Goal: Transaction & Acquisition: Purchase product/service

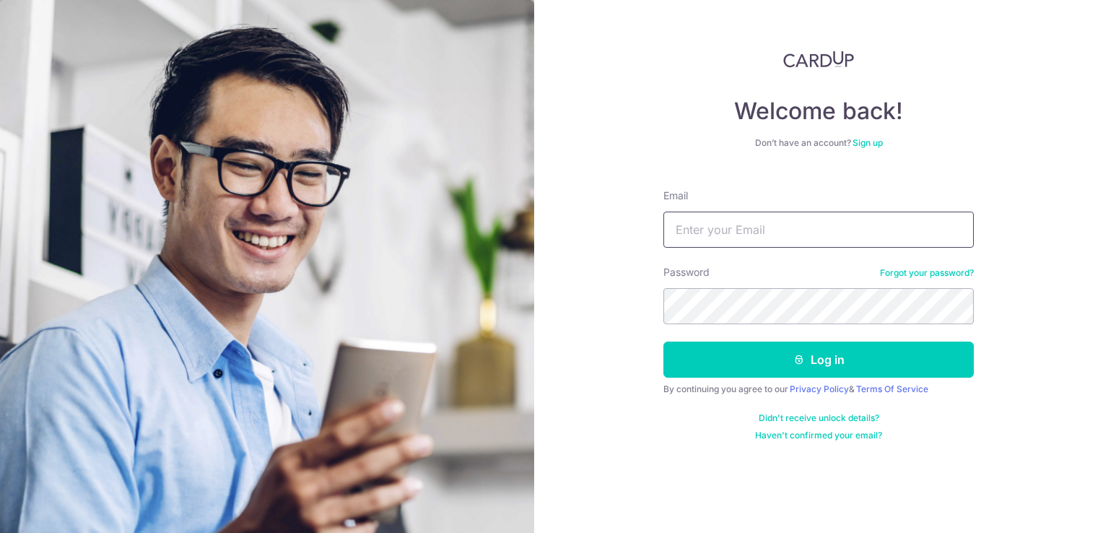
click at [792, 232] on input "Email" at bounding box center [819, 230] width 310 height 36
type input "[EMAIL_ADDRESS][DOMAIN_NAME]"
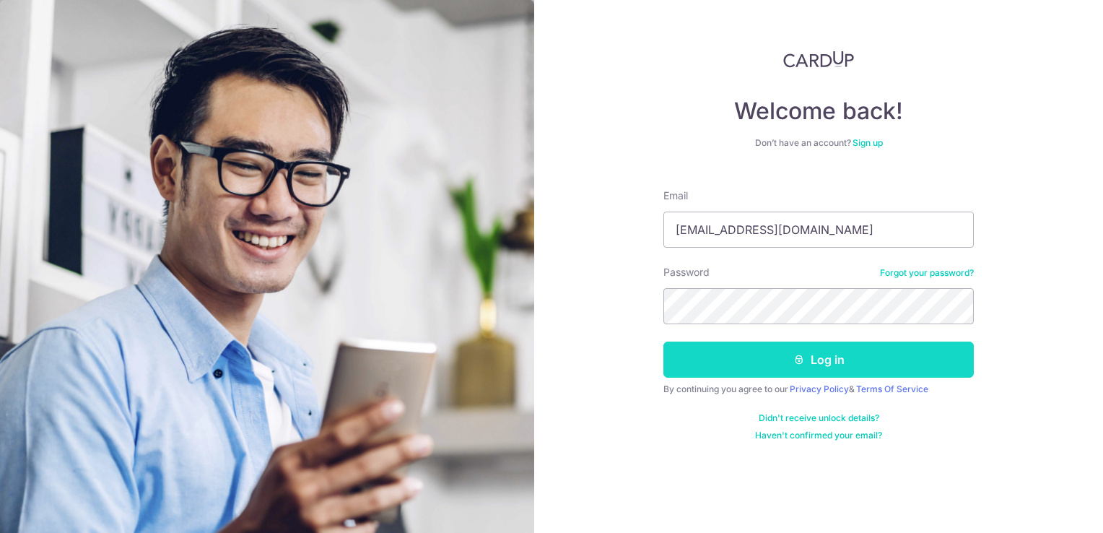
click at [821, 355] on button "Log in" at bounding box center [819, 360] width 310 height 36
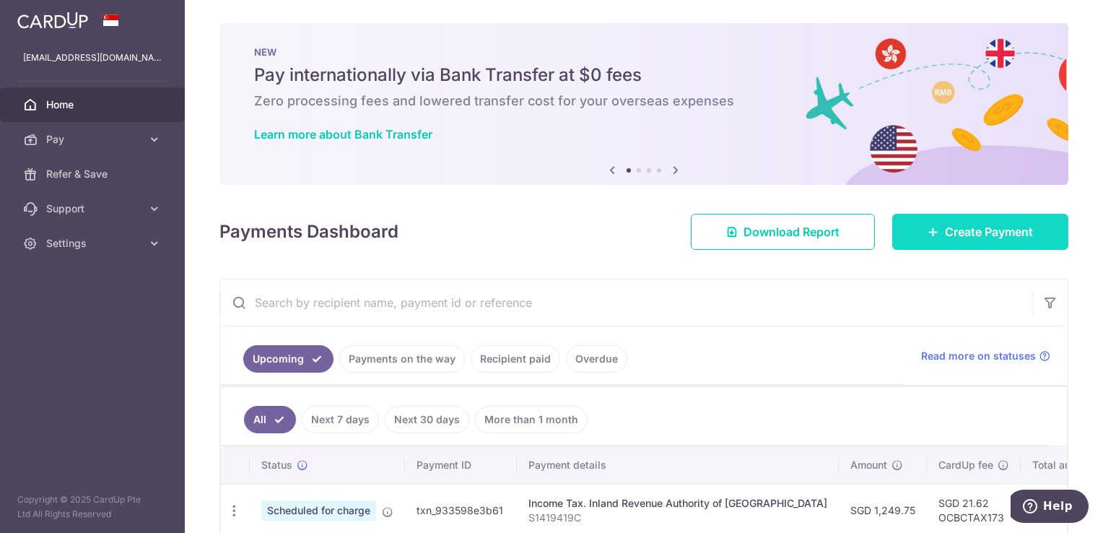
click at [960, 231] on span "Create Payment" at bounding box center [989, 231] width 88 height 17
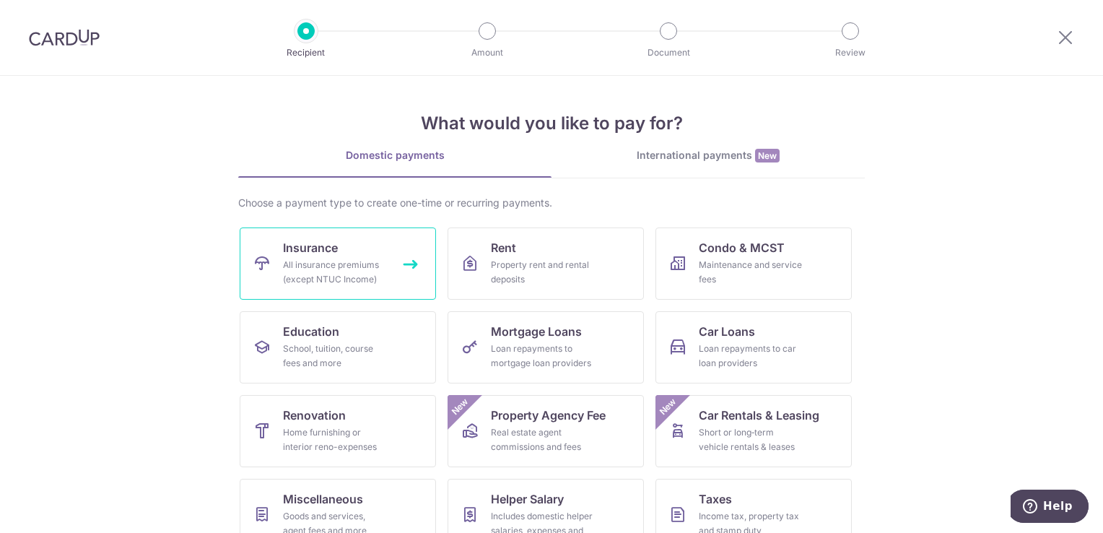
click at [312, 261] on div "All insurance premiums (except NTUC Income)" at bounding box center [335, 272] width 104 height 29
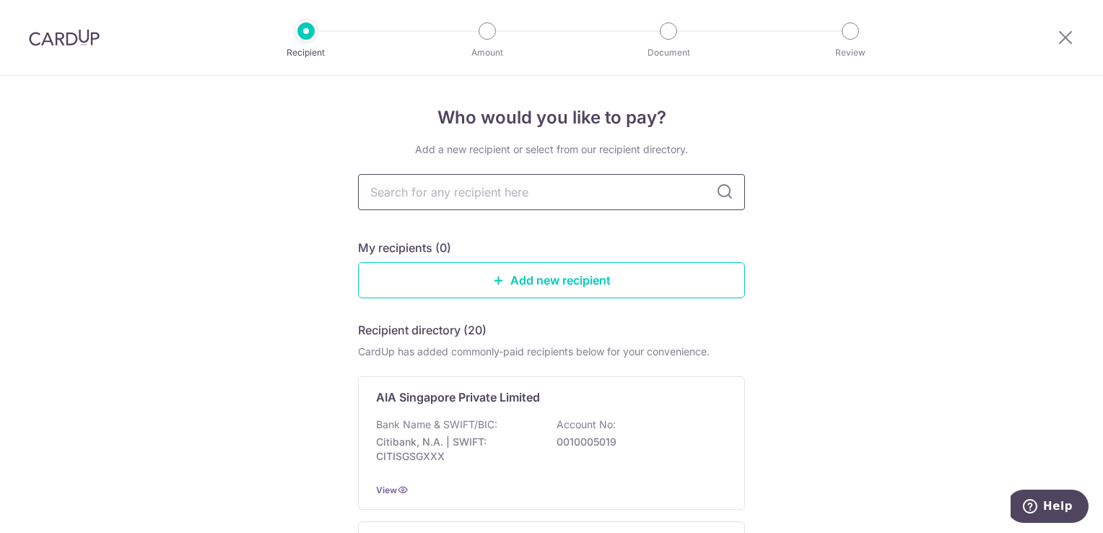
click at [566, 196] on input "text" at bounding box center [551, 192] width 387 height 36
type input "ge"
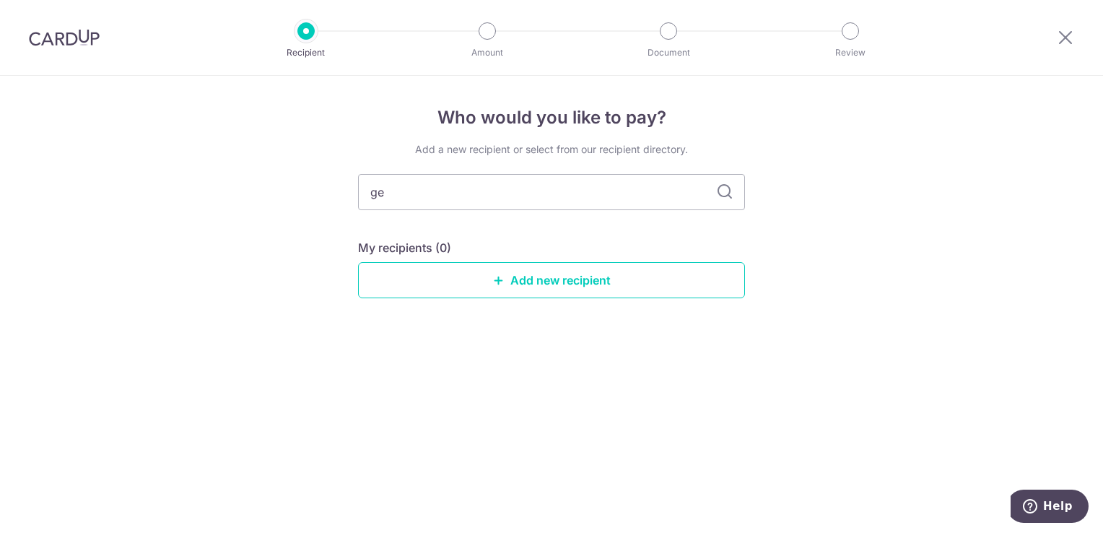
type input "g"
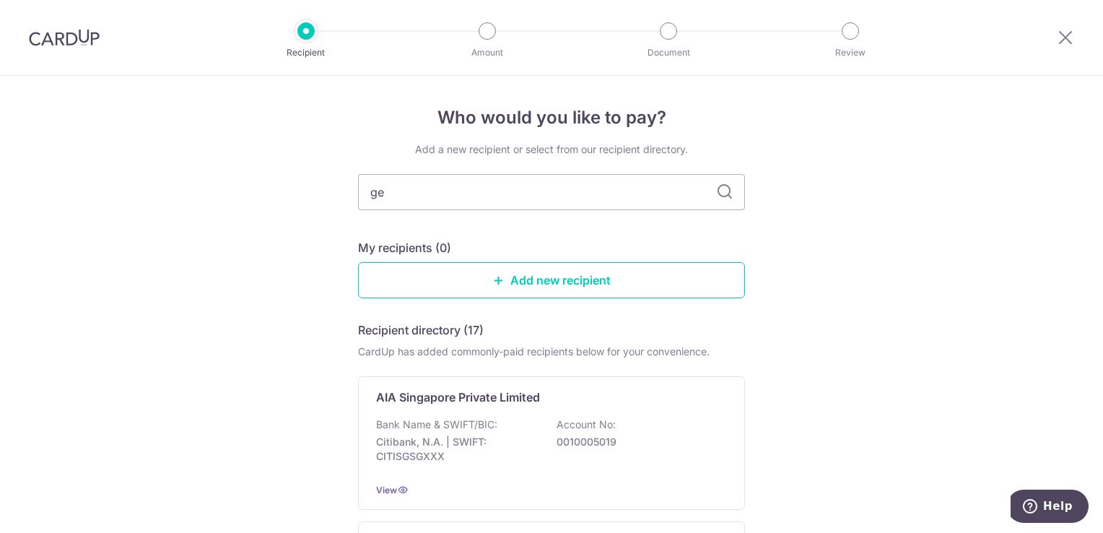
type input "ge"
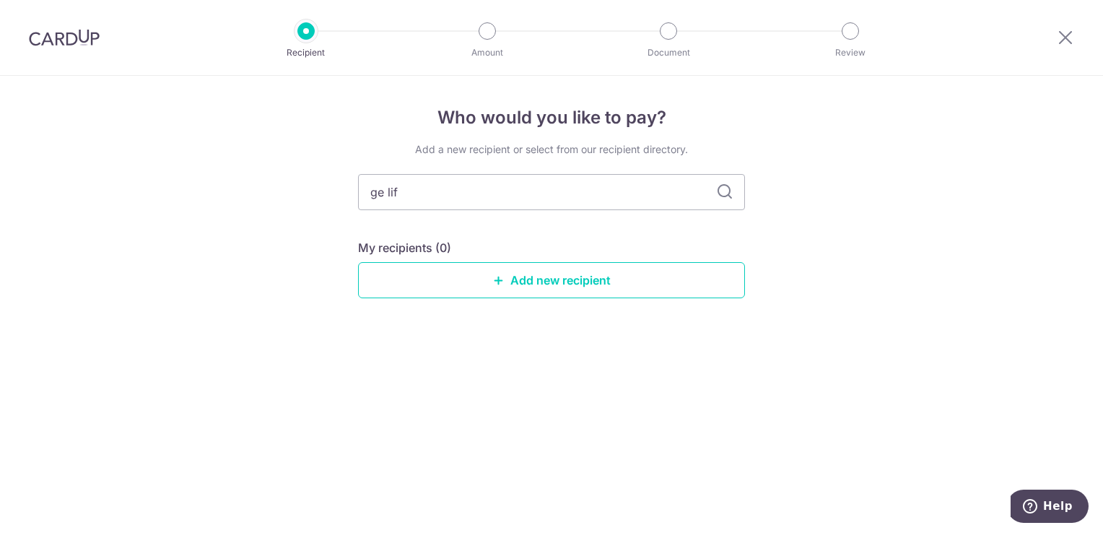
type input "ge life"
click at [722, 193] on icon at bounding box center [724, 191] width 17 height 17
click at [499, 181] on input "ge life" at bounding box center [551, 192] width 387 height 36
type input "great"
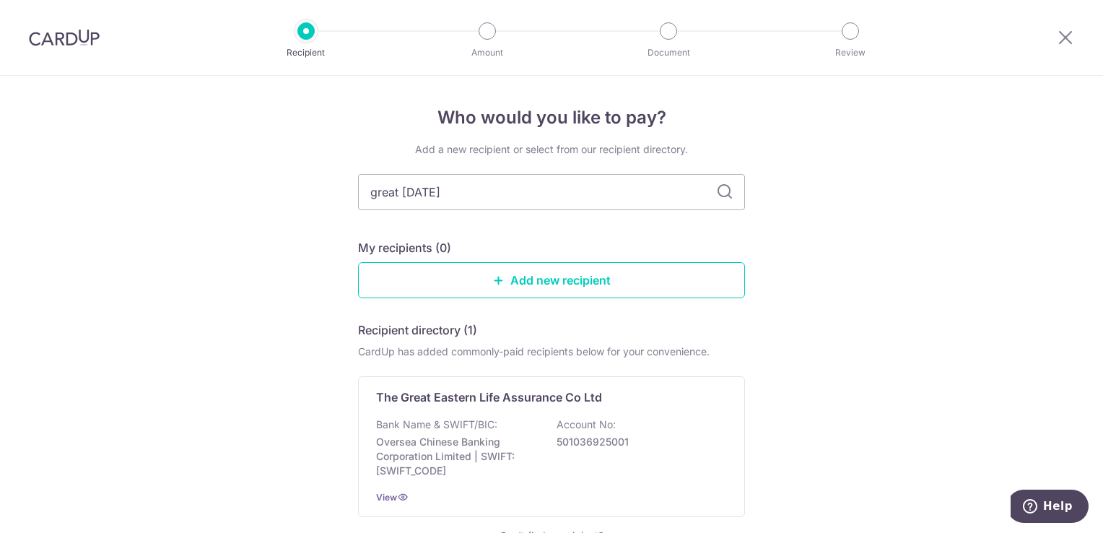
type input "great eastern"
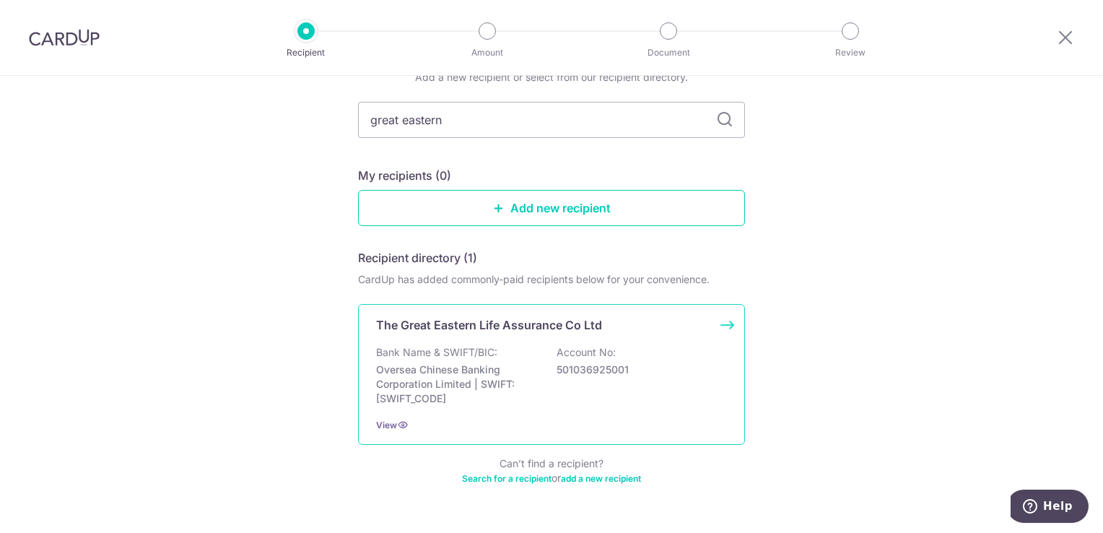
click at [485, 359] on p "Bank Name & SWIFT/BIC:" at bounding box center [436, 352] width 121 height 14
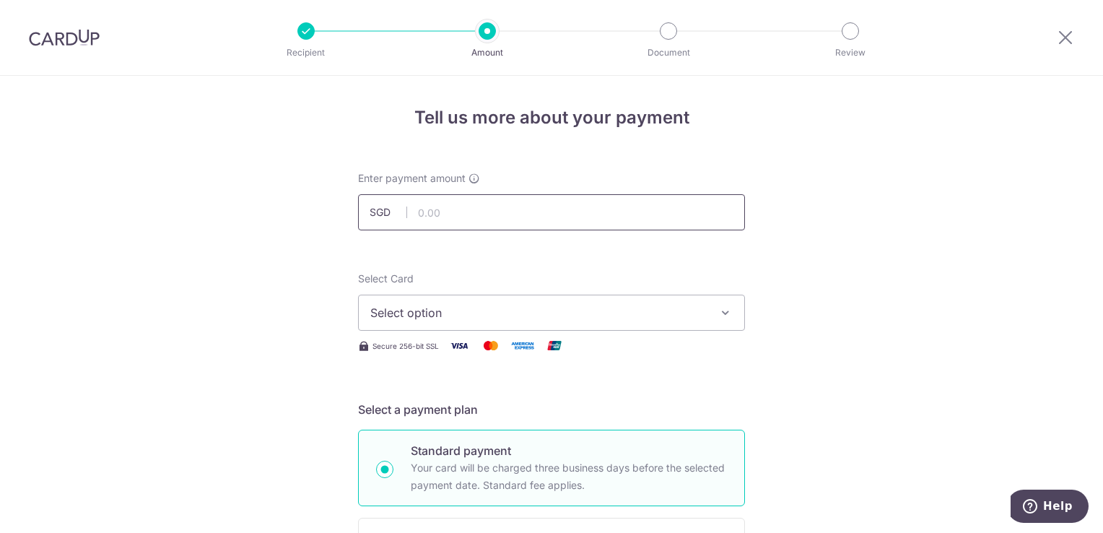
click at [526, 207] on input "text" at bounding box center [551, 212] width 387 height 36
type input "992.00"
click at [724, 310] on icon "button" at bounding box center [725, 312] width 14 height 14
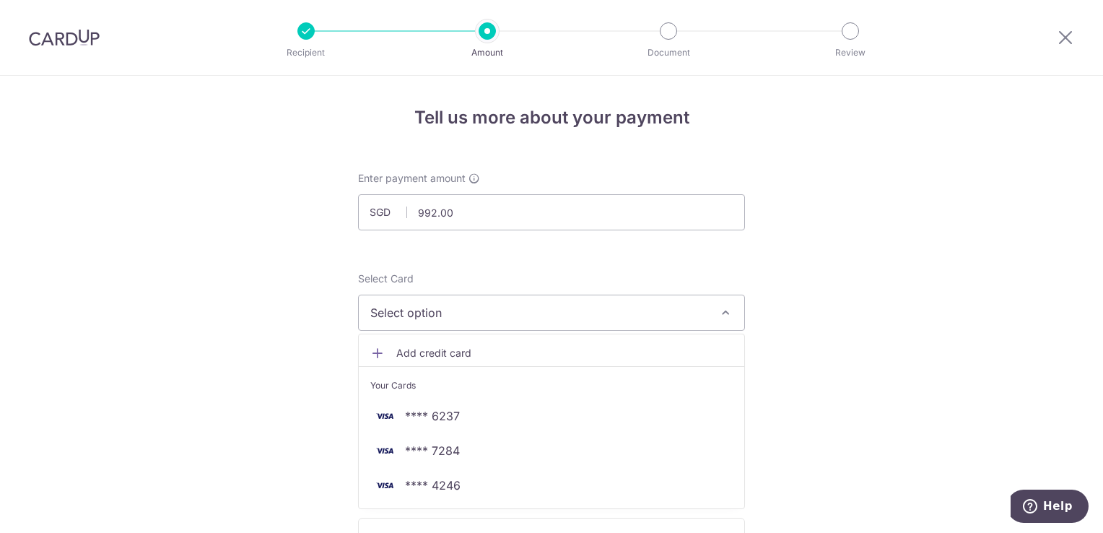
scroll to position [72, 0]
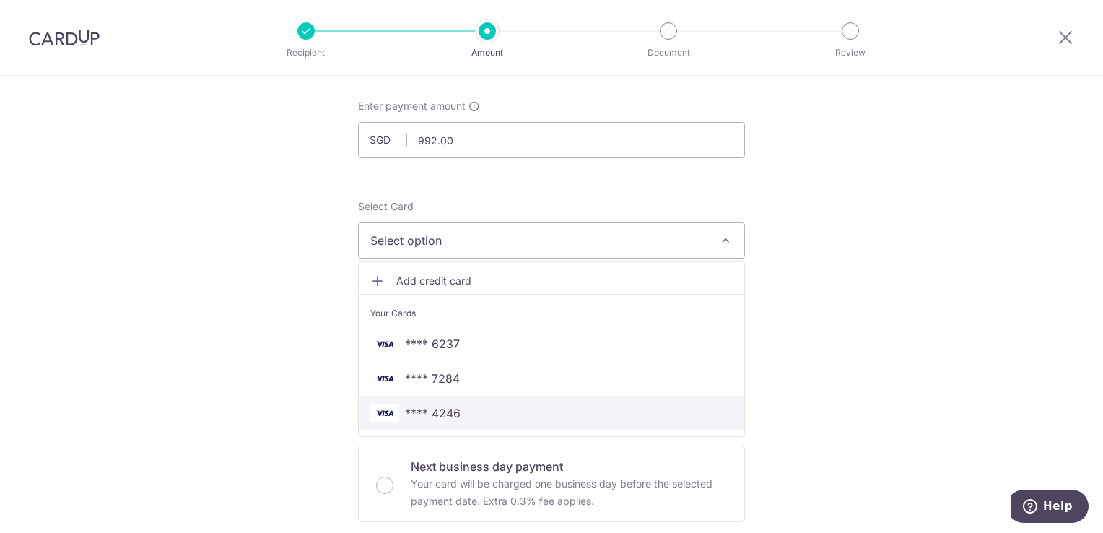
click at [441, 412] on span "**** 4246" at bounding box center [433, 412] width 56 height 17
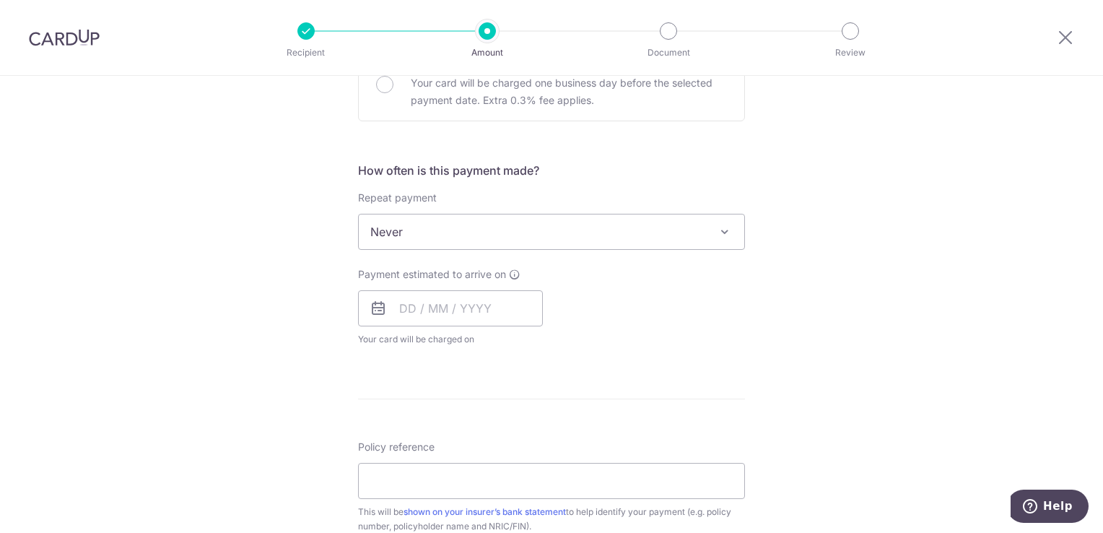
scroll to position [505, 0]
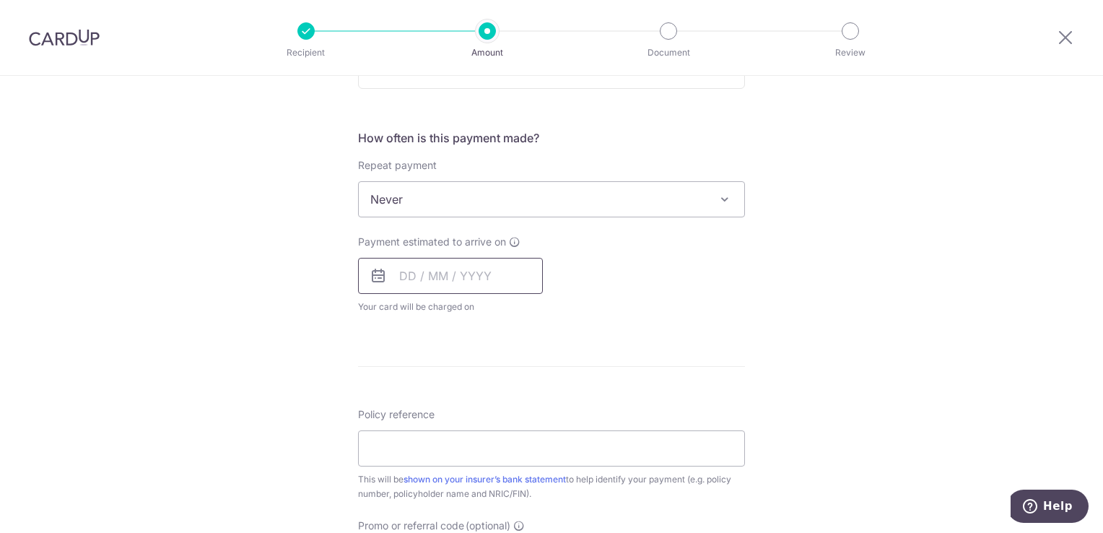
click at [483, 274] on input "text" at bounding box center [450, 276] width 185 height 36
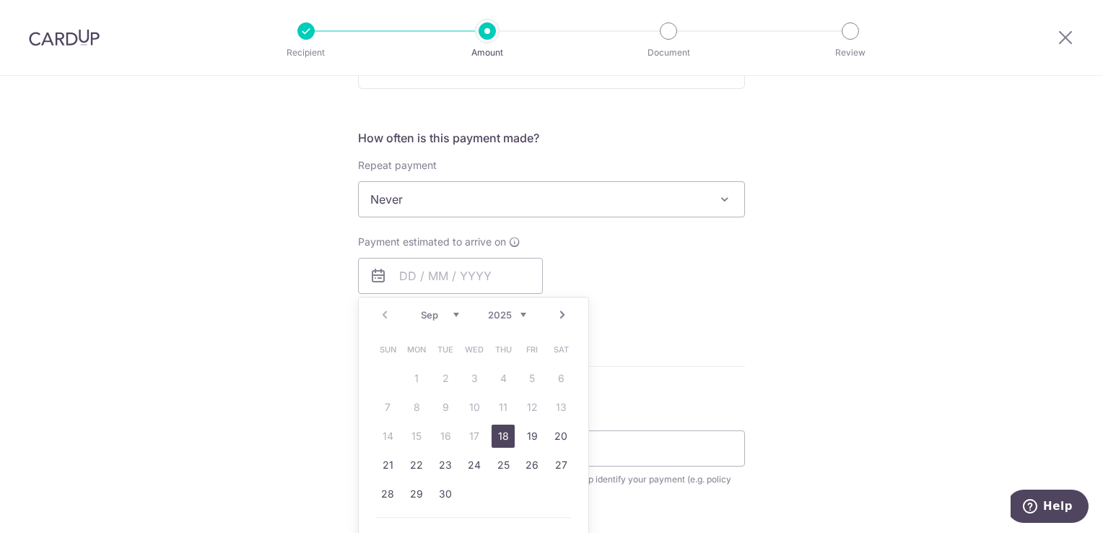
click at [559, 316] on link "Next" at bounding box center [562, 314] width 17 height 17
drag, startPoint x: 495, startPoint y: 370, endPoint x: 715, endPoint y: 292, distance: 233.0
click at [495, 370] on link "2" at bounding box center [503, 378] width 23 height 23
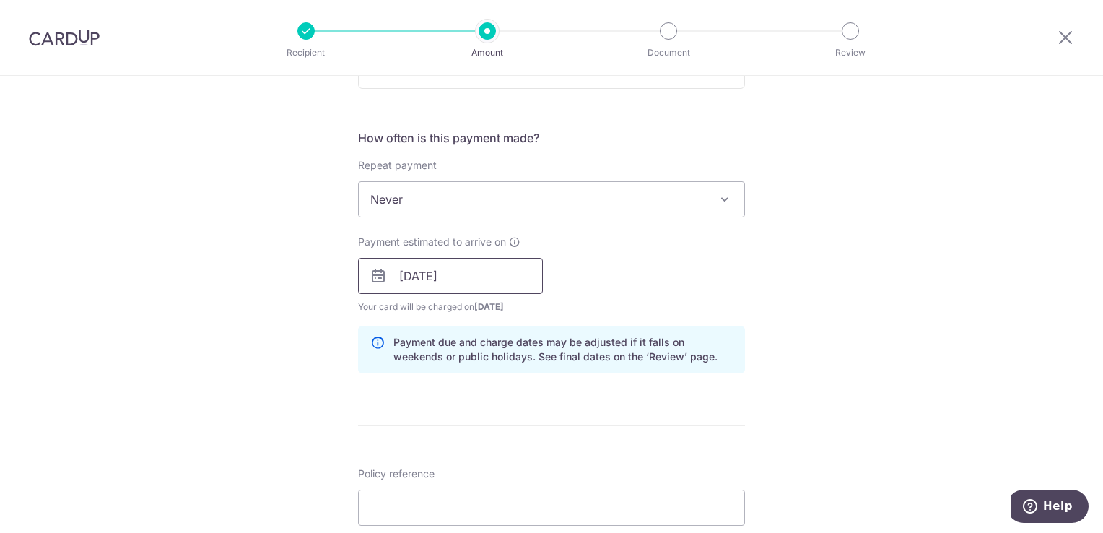
click at [479, 276] on input "02/10/2025" at bounding box center [450, 276] width 185 height 36
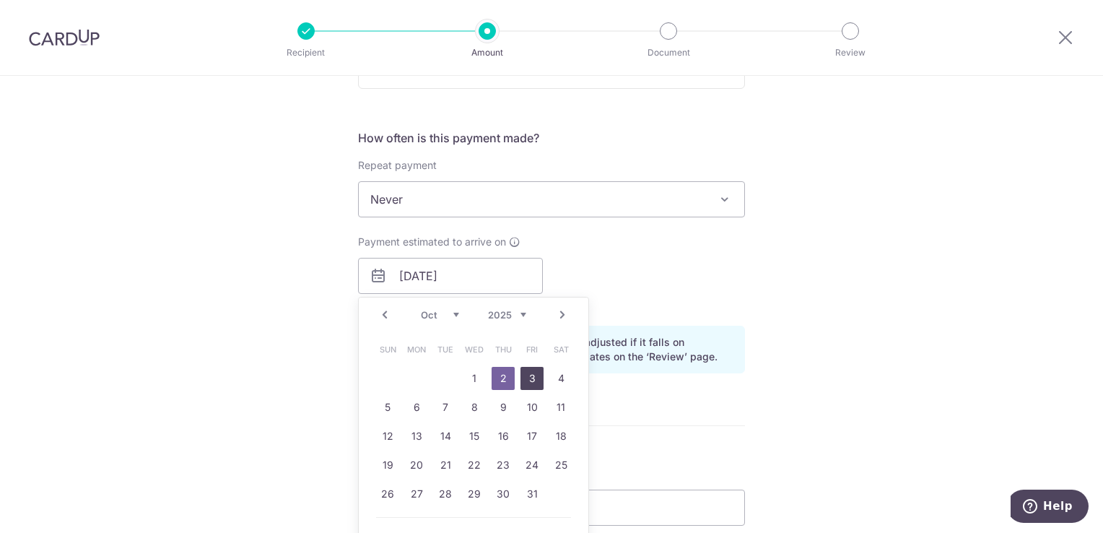
drag, startPoint x: 529, startPoint y: 376, endPoint x: 658, endPoint y: 383, distance: 129.5
click at [529, 376] on link "3" at bounding box center [532, 378] width 23 height 23
type input "[DATE]"
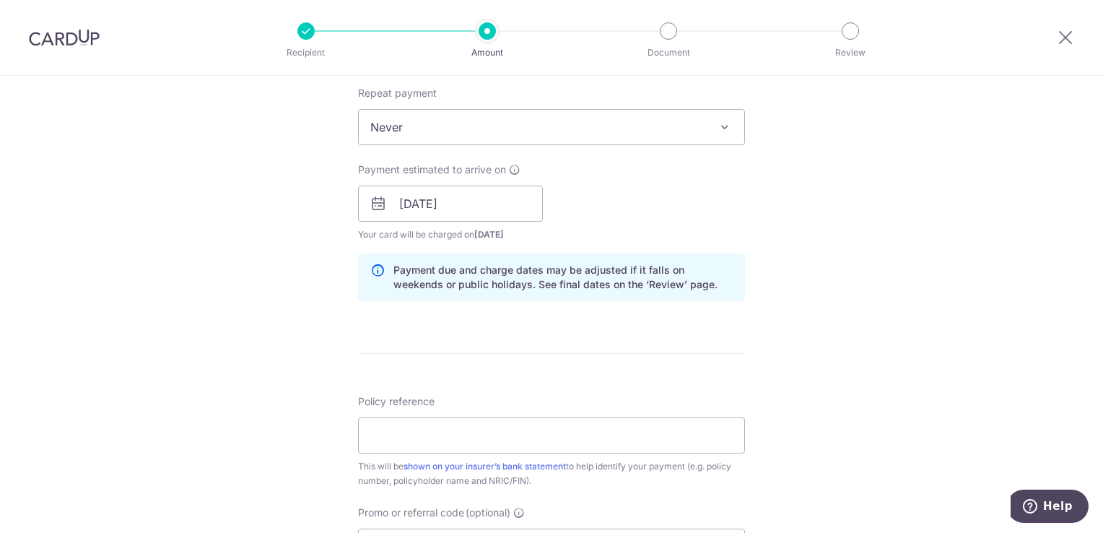
scroll to position [650, 0]
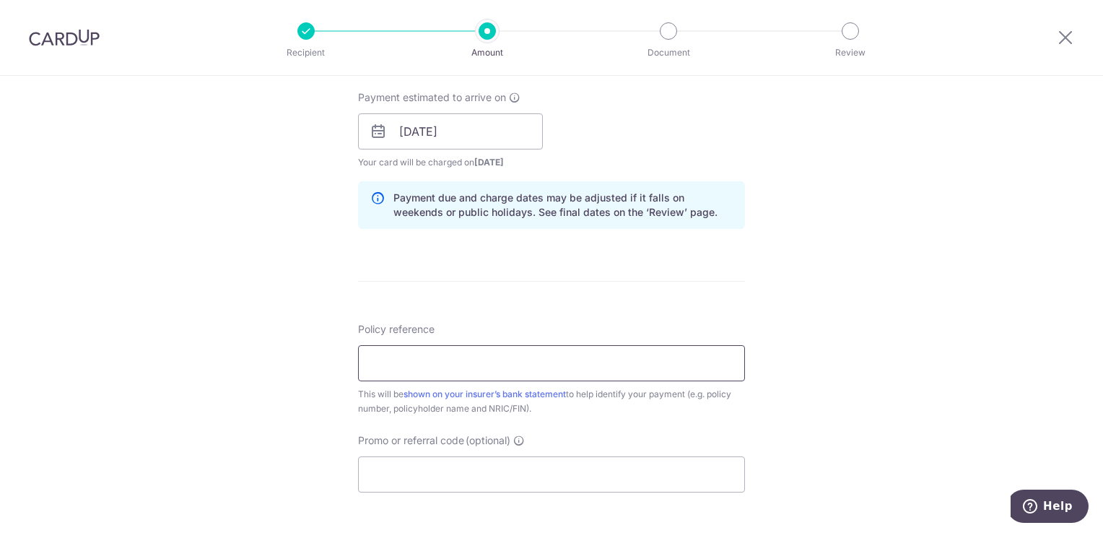
click at [514, 370] on input "Policy reference" at bounding box center [551, 363] width 387 height 36
type input "0015453286"
click at [863, 289] on div "Tell us more about your payment Enter payment amount SGD 992.00 992.00 Select C…" at bounding box center [551, 108] width 1103 height 1365
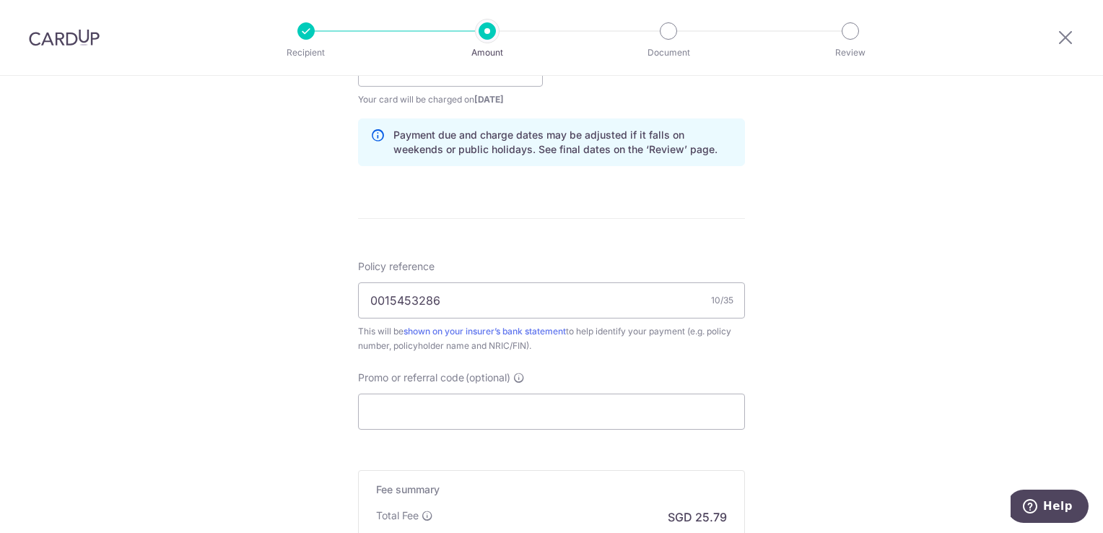
scroll to position [794, 0]
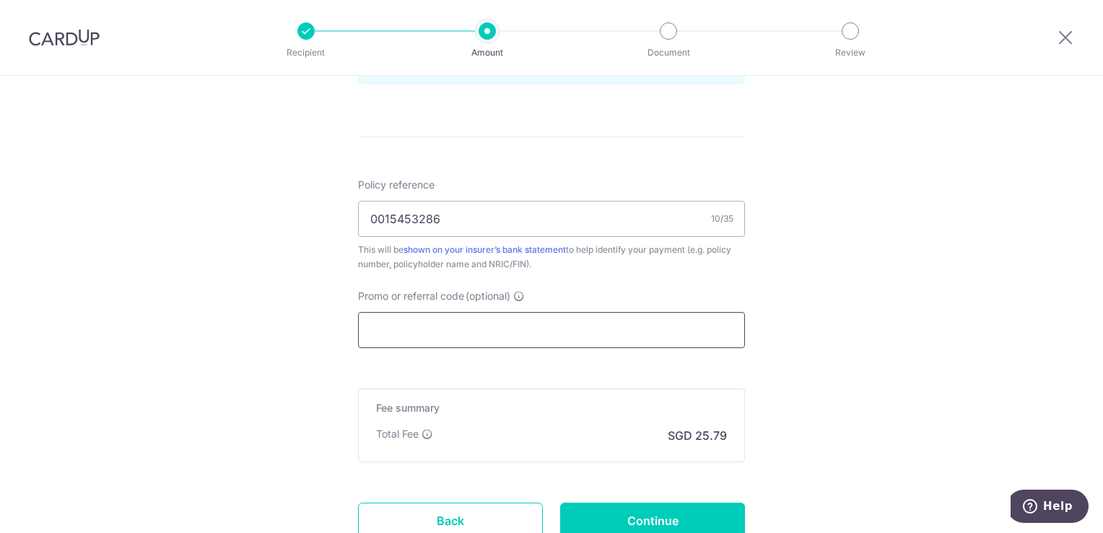
click at [545, 334] on input "Promo or referral code (optional)" at bounding box center [551, 330] width 387 height 36
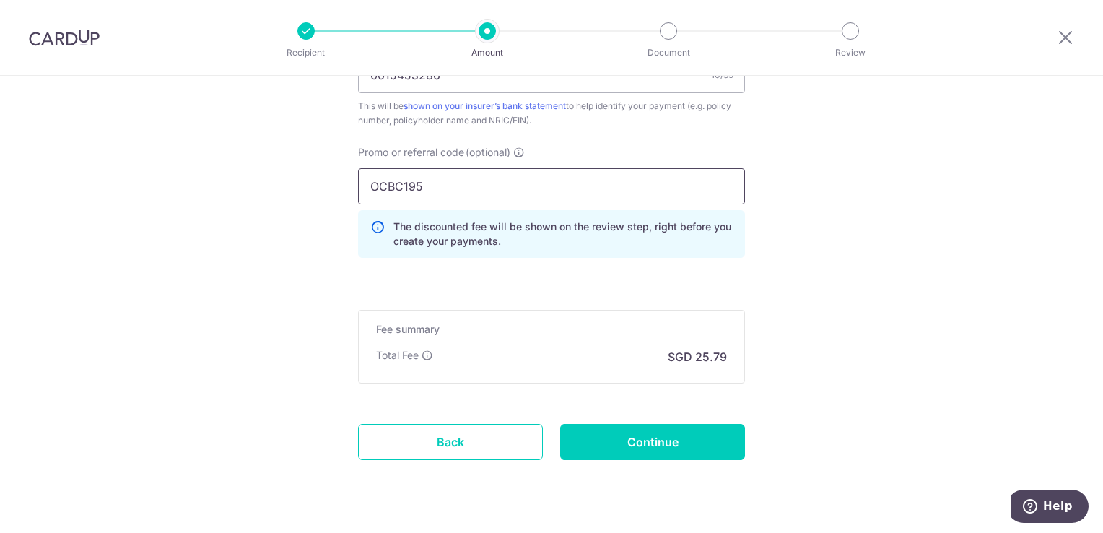
scroll to position [939, 0]
type input "OCBC195"
click at [655, 443] on input "Continue" at bounding box center [652, 441] width 185 height 36
type input "Create Schedule"
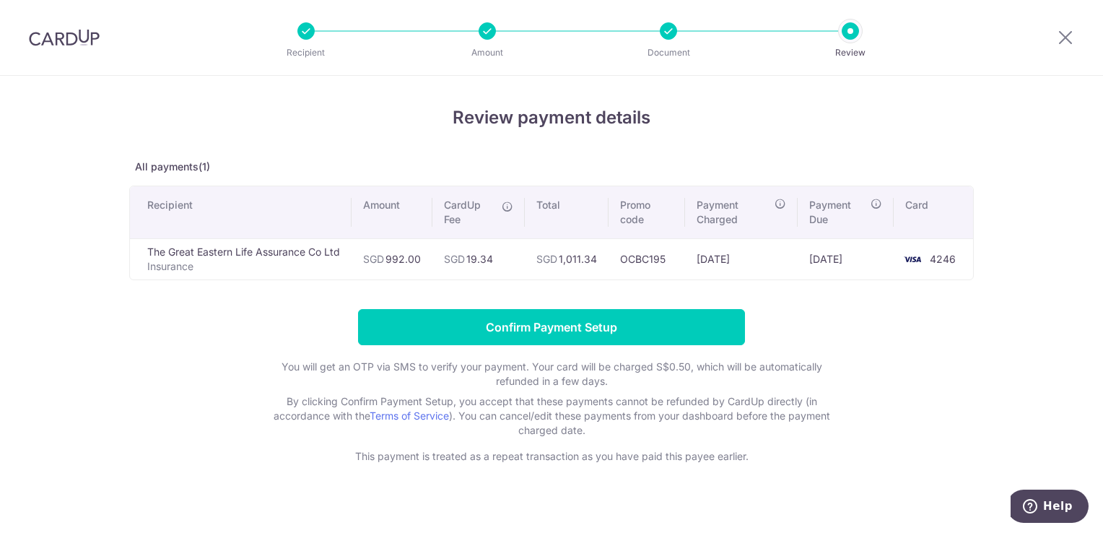
scroll to position [14, 0]
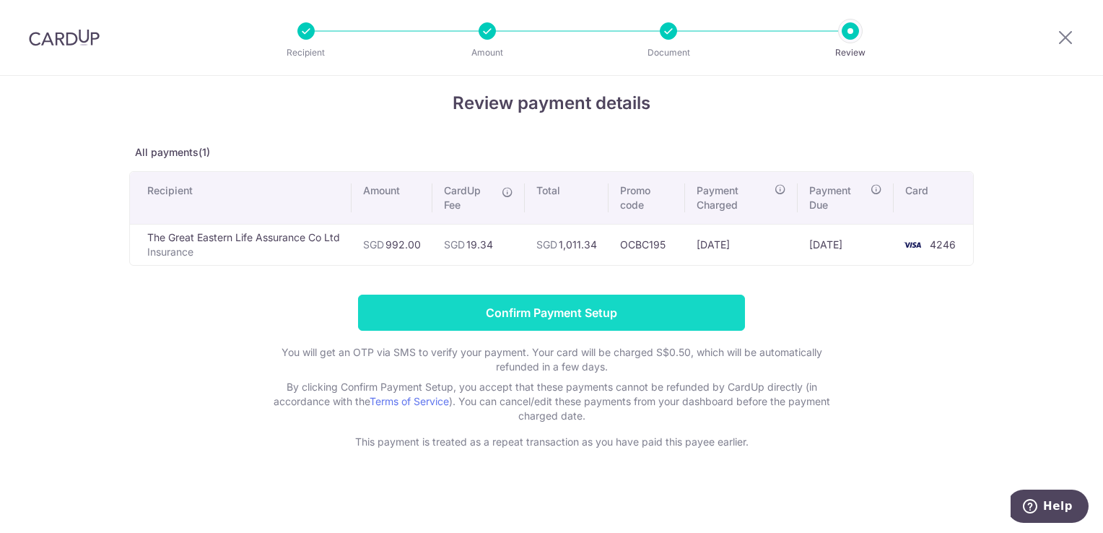
click at [543, 310] on input "Confirm Payment Setup" at bounding box center [551, 313] width 387 height 36
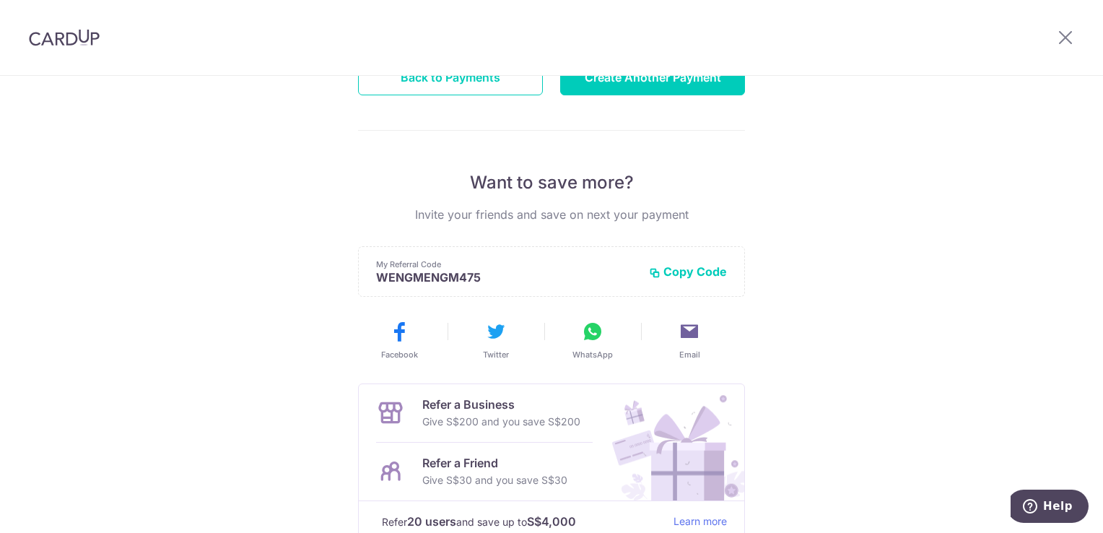
scroll to position [95, 0]
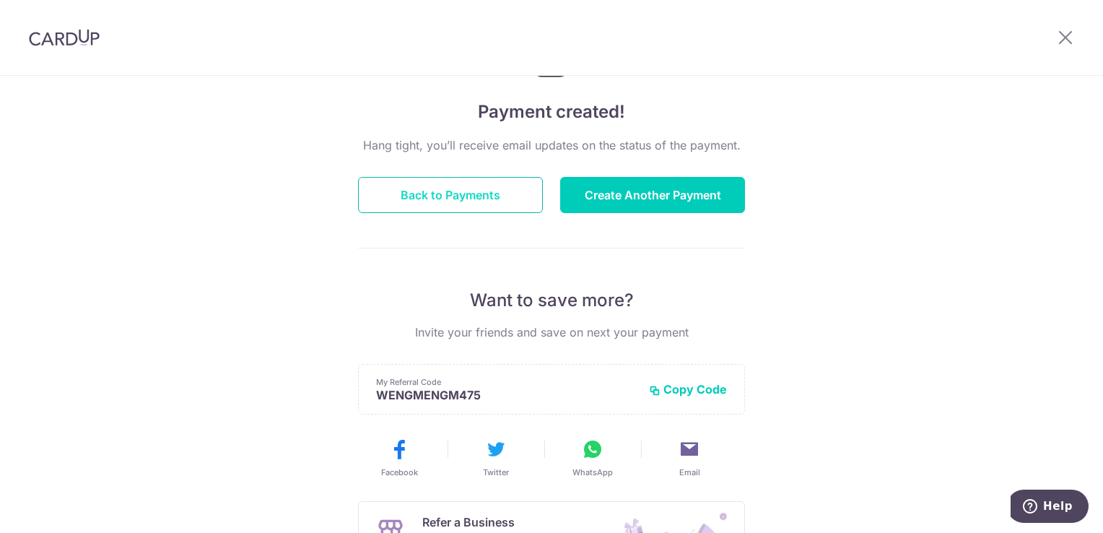
click at [421, 199] on button "Back to Payments" at bounding box center [450, 195] width 185 height 36
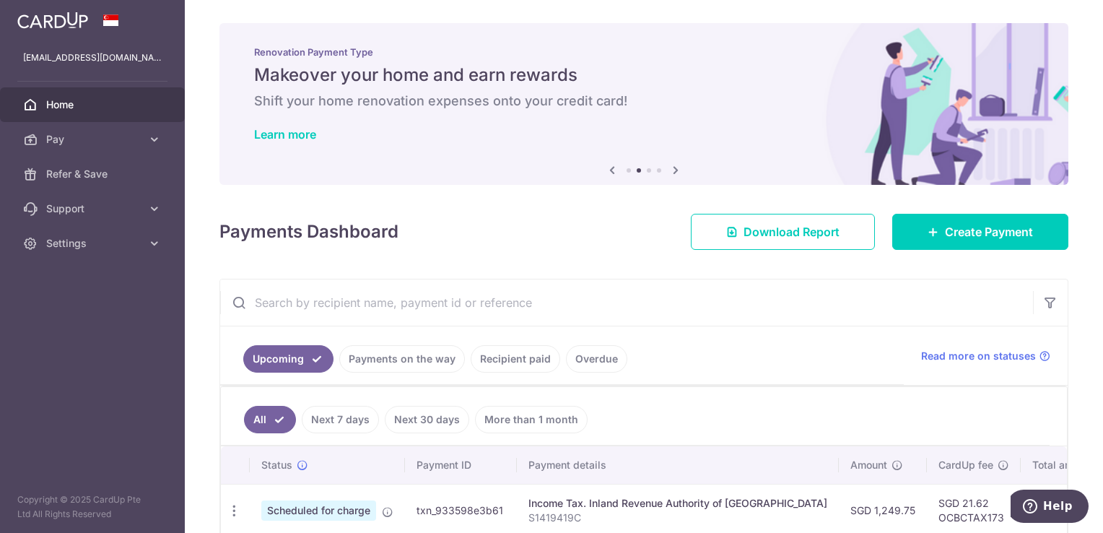
click at [64, 21] on img at bounding box center [52, 20] width 71 height 17
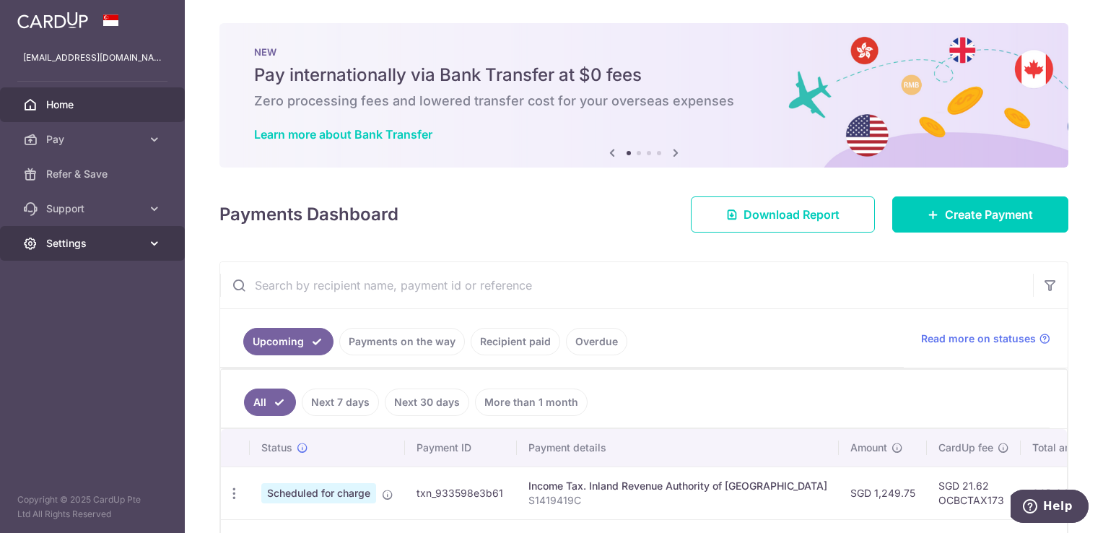
click at [102, 246] on span "Settings" at bounding box center [93, 243] width 95 height 14
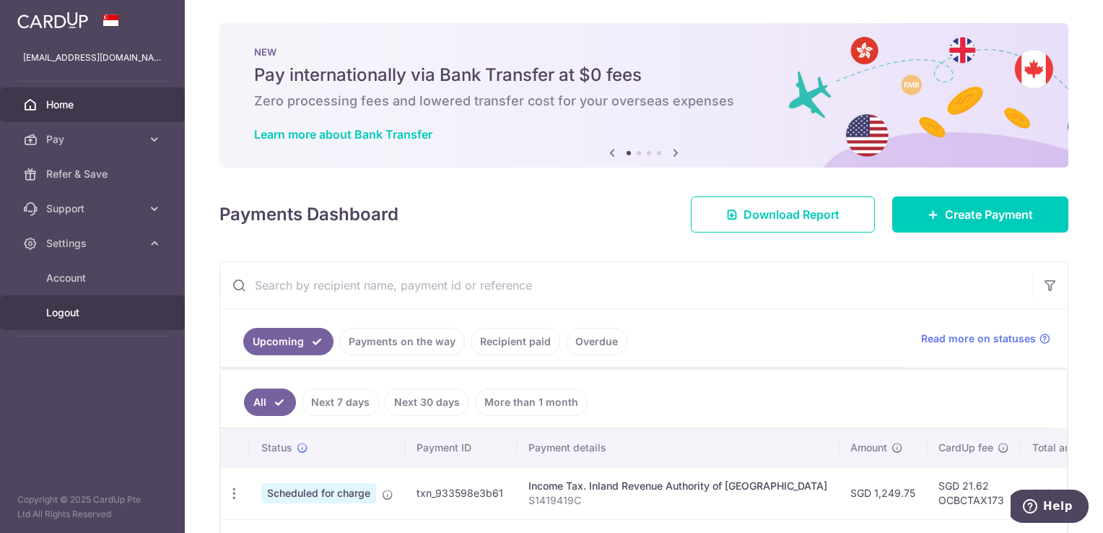
click at [66, 310] on span "Logout" at bounding box center [93, 312] width 95 height 14
